Goal: Transaction & Acquisition: Purchase product/service

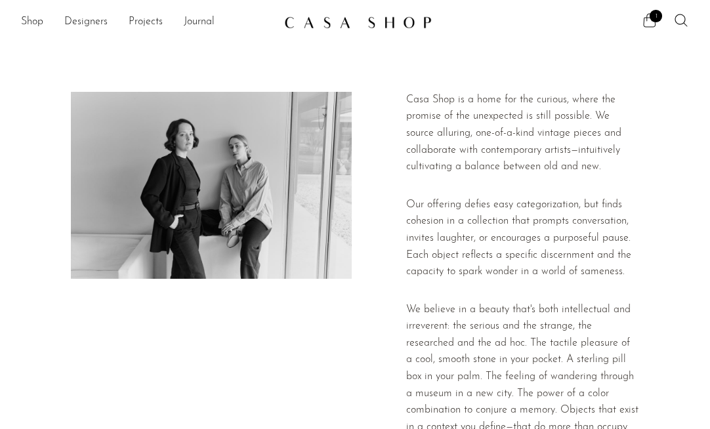
click at [650, 22] on icon at bounding box center [649, 20] width 16 height 16
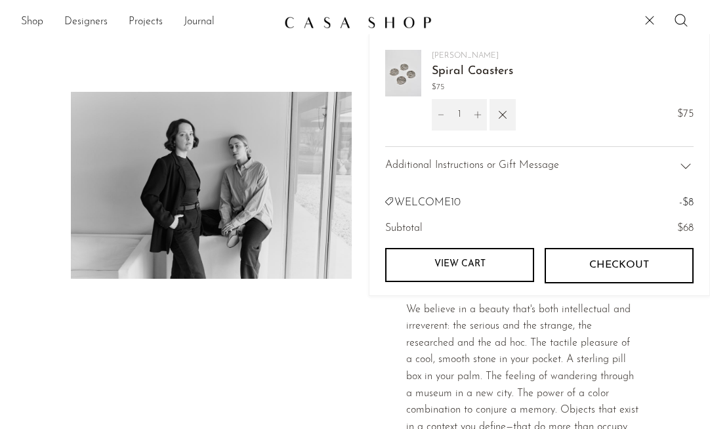
click at [460, 264] on link "View cart" at bounding box center [459, 265] width 149 height 34
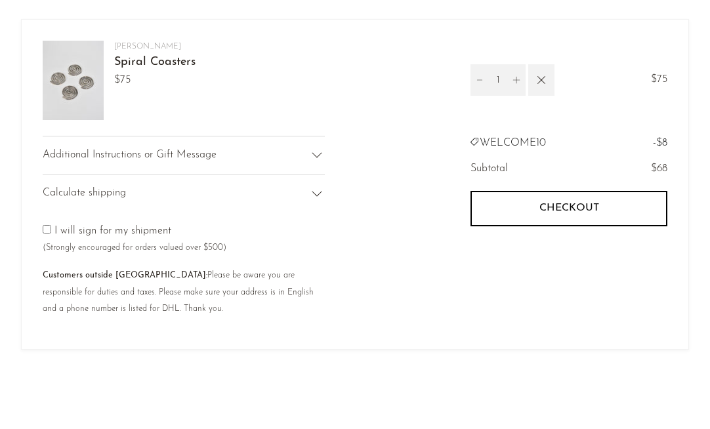
scroll to position [85, 0]
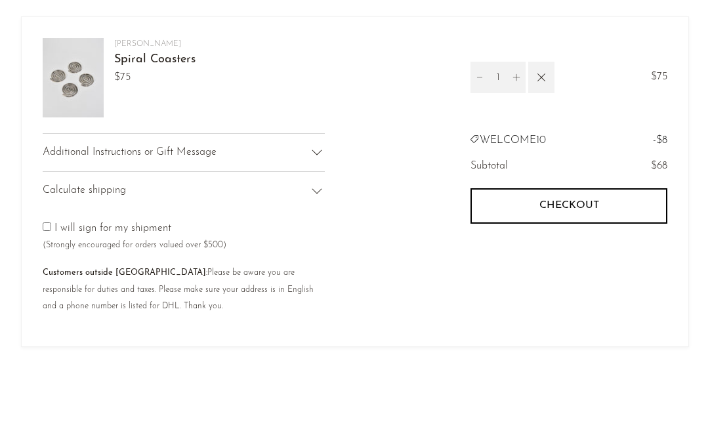
click at [561, 213] on button "Checkout" at bounding box center [568, 205] width 197 height 35
